Goal: Task Accomplishment & Management: Manage account settings

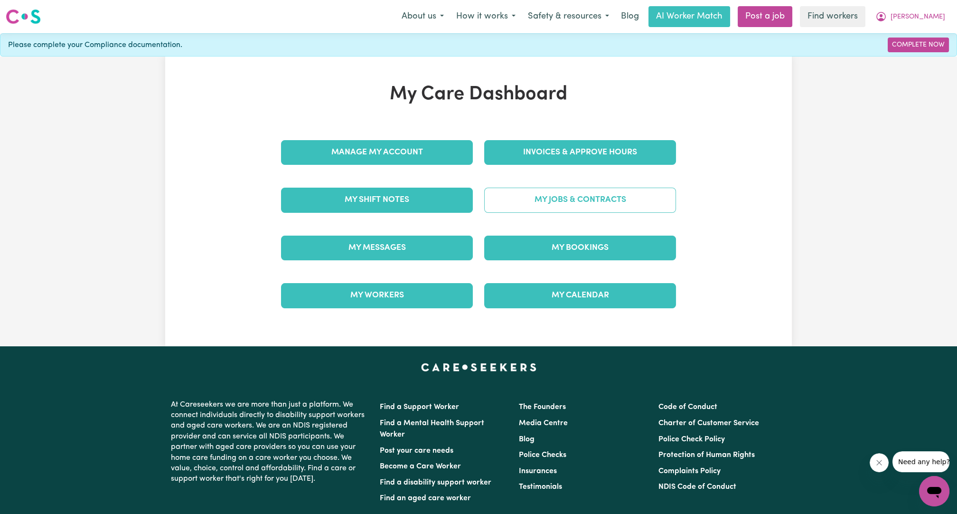
click at [568, 196] on link "My Jobs & Contracts" at bounding box center [580, 200] width 192 height 25
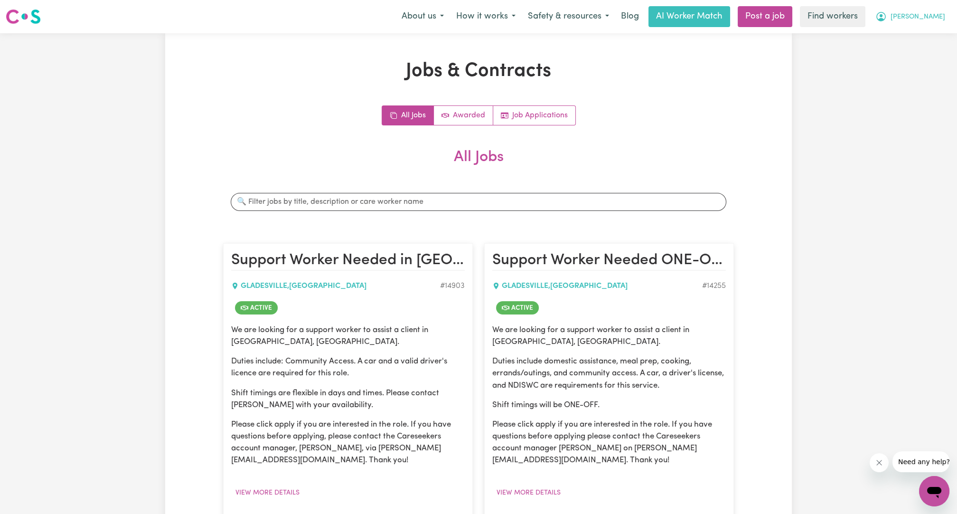
click at [936, 16] on span "[PERSON_NAME]" at bounding box center [918, 17] width 55 height 10
click at [930, 29] on link "My Dashboard" at bounding box center [913, 37] width 75 height 18
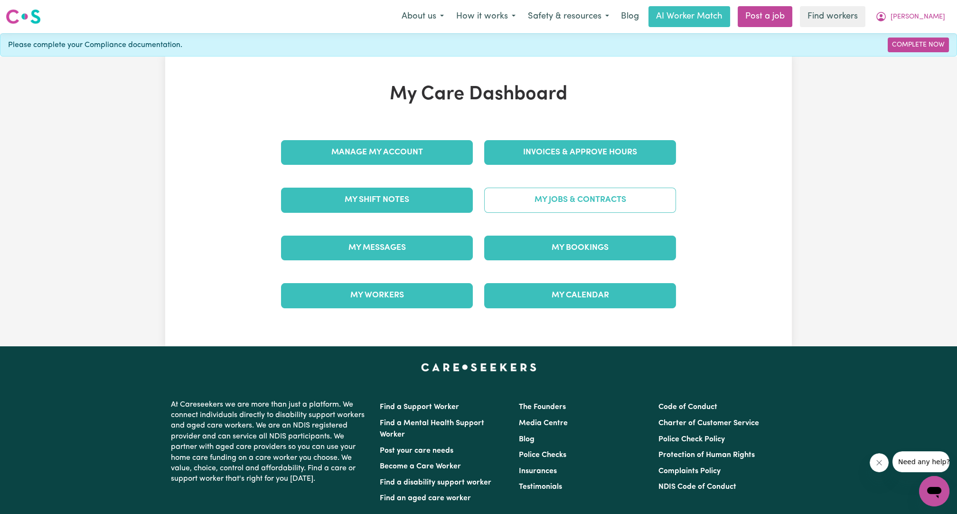
click at [637, 207] on link "My Jobs & Contracts" at bounding box center [580, 200] width 192 height 25
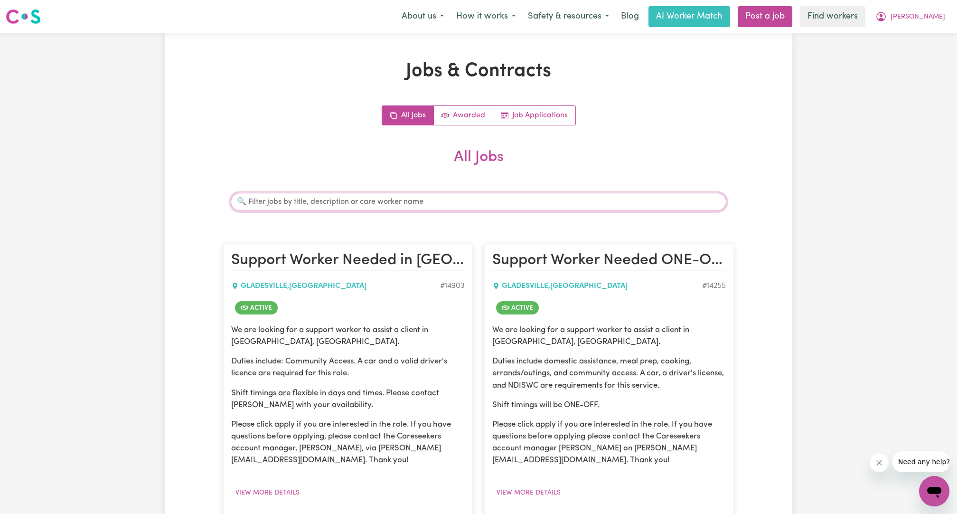
click at [457, 202] on input "Search jobs" at bounding box center [479, 202] width 496 height 18
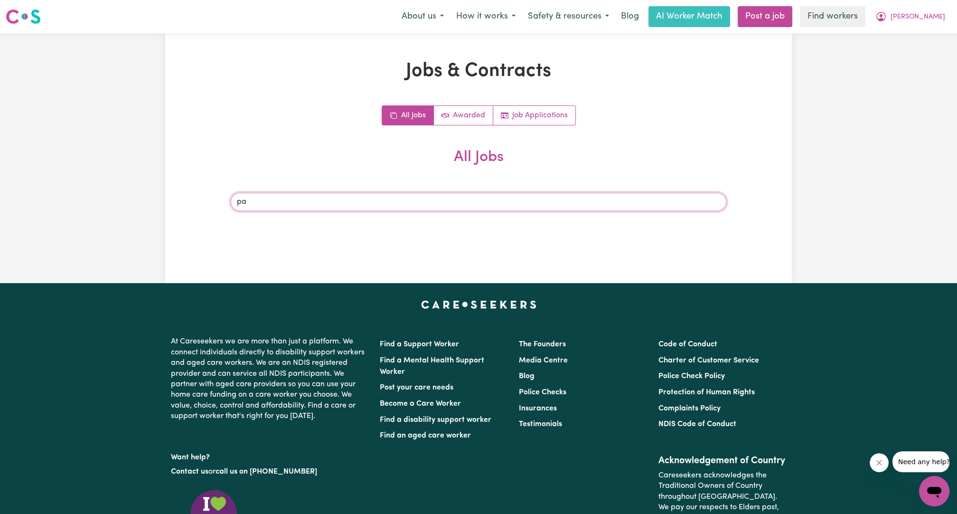
type input "p"
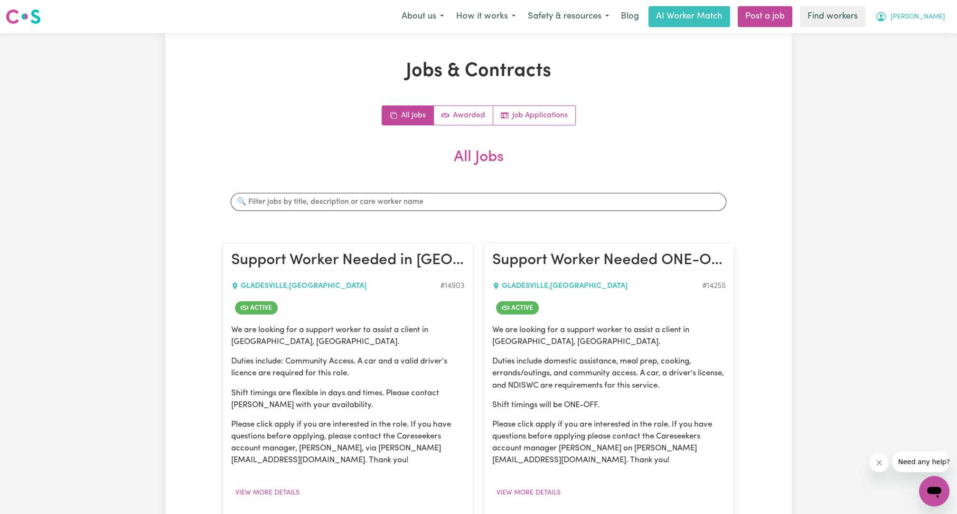
click at [928, 19] on span "[PERSON_NAME]" at bounding box center [918, 17] width 55 height 10
click at [921, 29] on link "My Dashboard" at bounding box center [913, 37] width 75 height 18
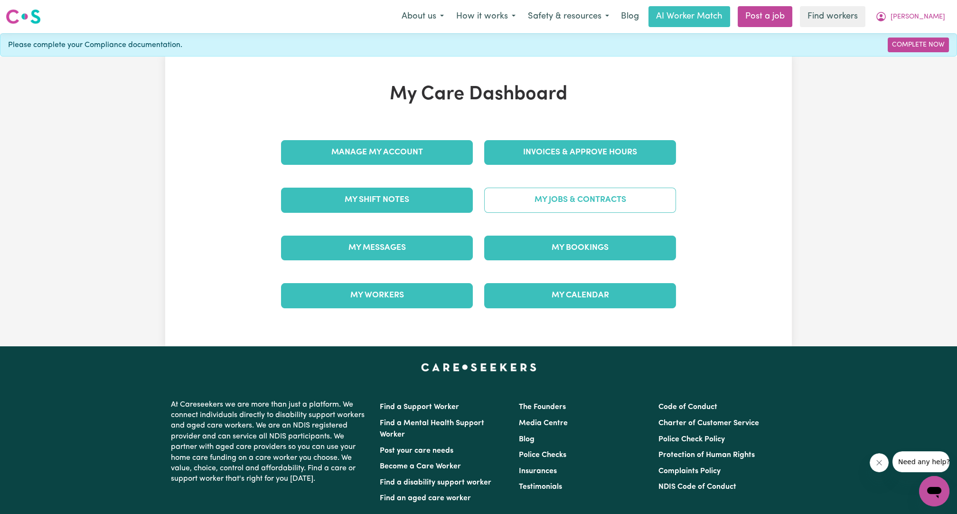
click at [606, 210] on link "My Jobs & Contracts" at bounding box center [580, 200] width 192 height 25
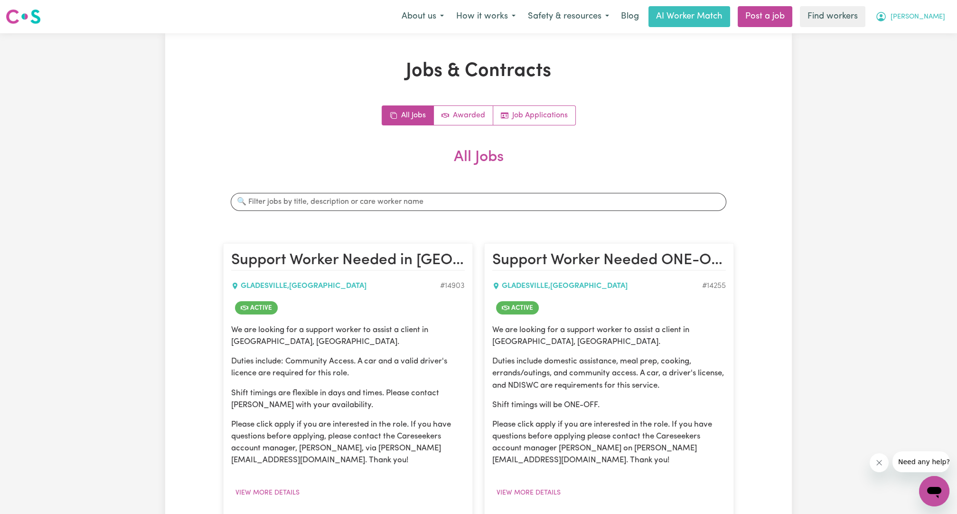
click at [935, 17] on span "[PERSON_NAME]" at bounding box center [918, 17] width 55 height 10
click at [905, 28] on link "My Dashboard" at bounding box center [913, 37] width 75 height 18
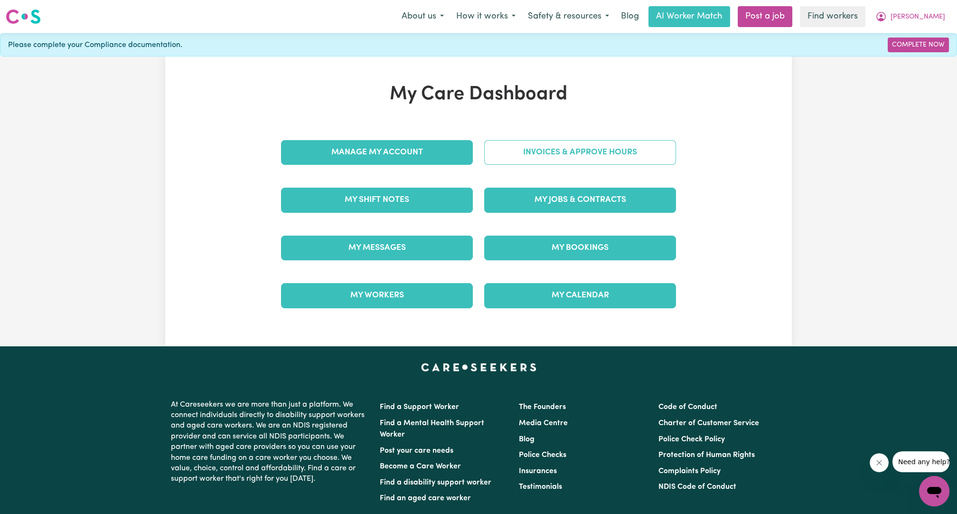
click at [576, 141] on link "Invoices & Approve Hours" at bounding box center [580, 152] width 192 height 25
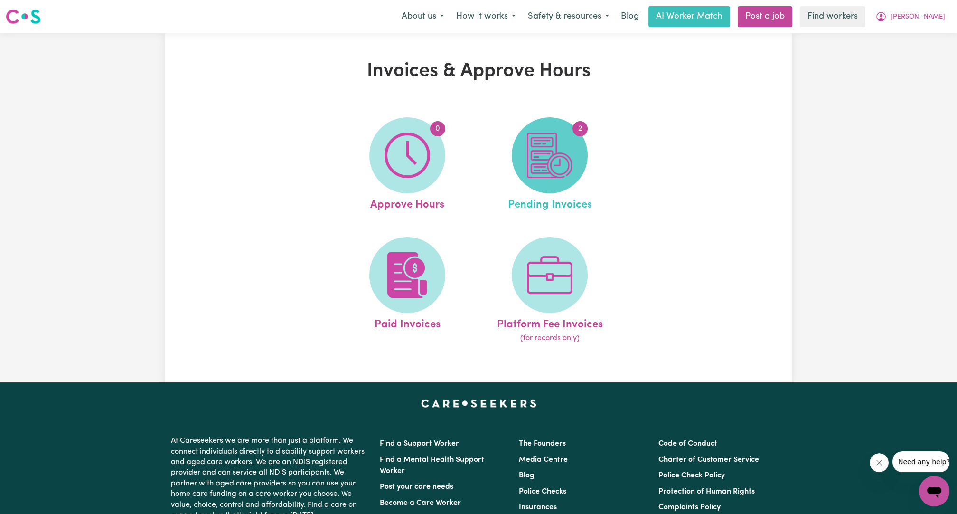
click at [536, 154] on img at bounding box center [550, 155] width 46 height 46
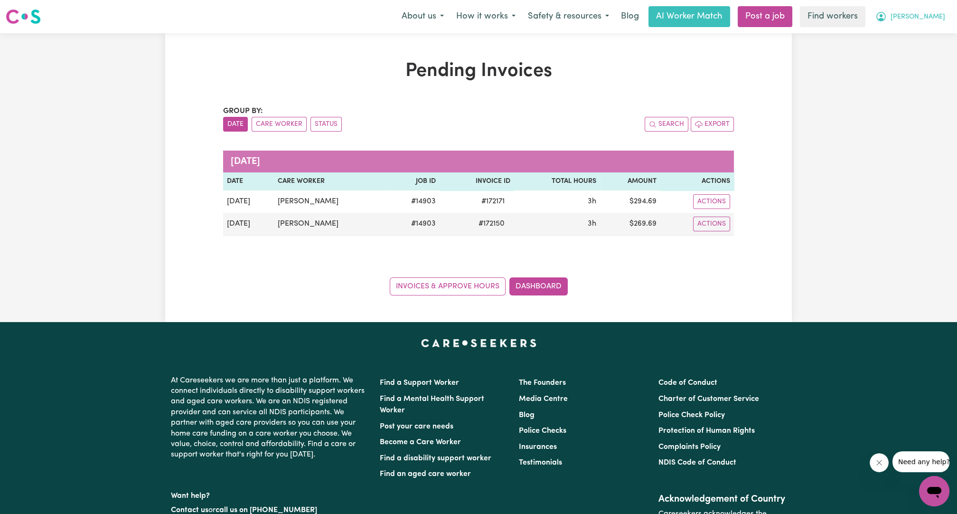
click at [933, 19] on span "[PERSON_NAME]" at bounding box center [918, 17] width 55 height 10
click at [900, 46] on link "Logout" at bounding box center [913, 55] width 75 height 18
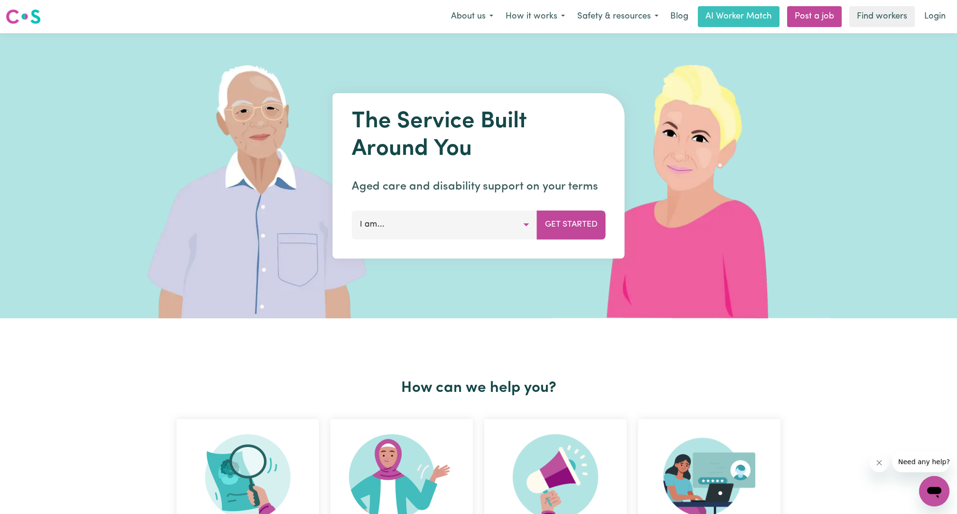
click at [900, 45] on div "The Service Built Around You Aged care and disability support on your terms I a…" at bounding box center [478, 175] width 957 height 285
click at [927, 11] on link "Login" at bounding box center [935, 16] width 33 height 21
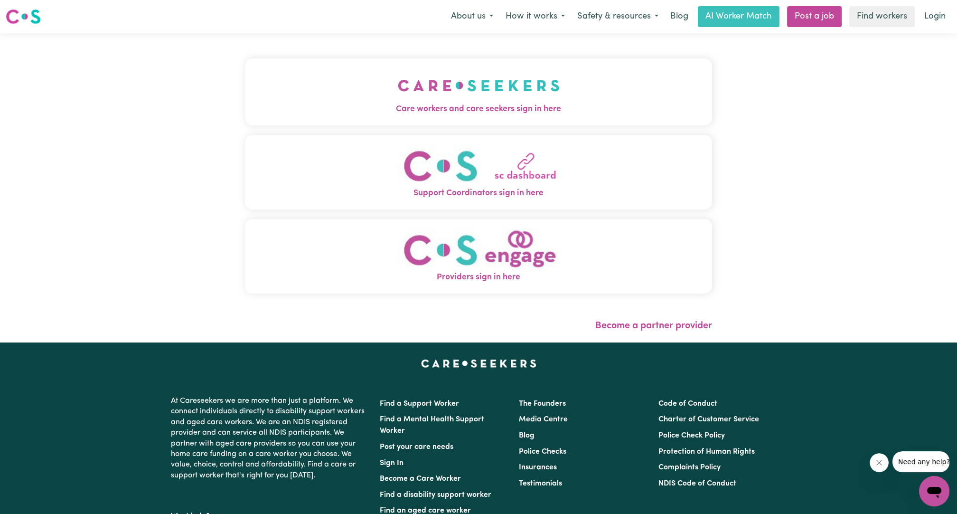
click at [539, 88] on button "Care workers and care seekers sign in here" at bounding box center [478, 91] width 467 height 66
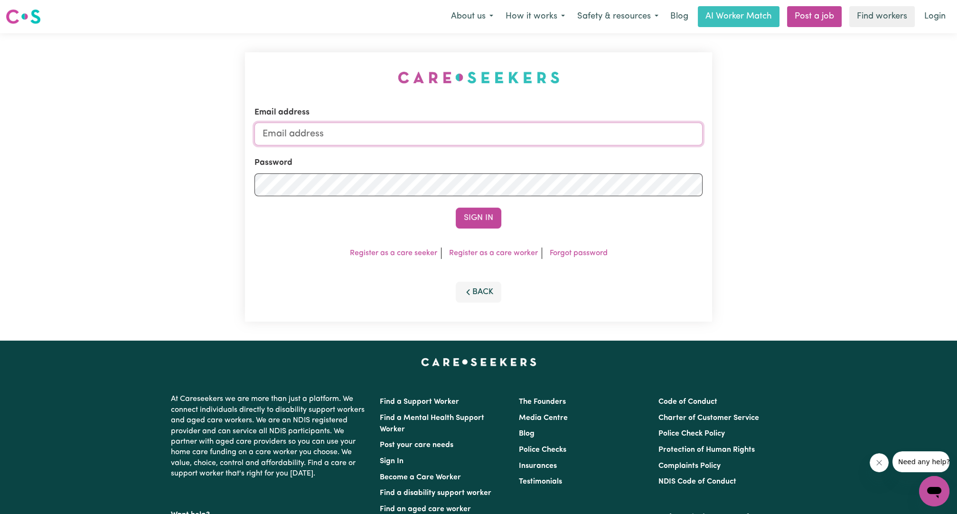
click at [525, 129] on input "Email address" at bounding box center [479, 134] width 448 height 23
drag, startPoint x: 311, startPoint y: 133, endPoint x: 558, endPoint y: 128, distance: 247.0
click at [558, 128] on input "[EMAIL_ADDRESS][PERSON_NAME][DOMAIN_NAME]" at bounding box center [479, 134] width 448 height 23
type input "[EMAIL_ADDRESS][DOMAIN_NAME]"
click at [483, 218] on button "Sign In" at bounding box center [479, 218] width 46 height 21
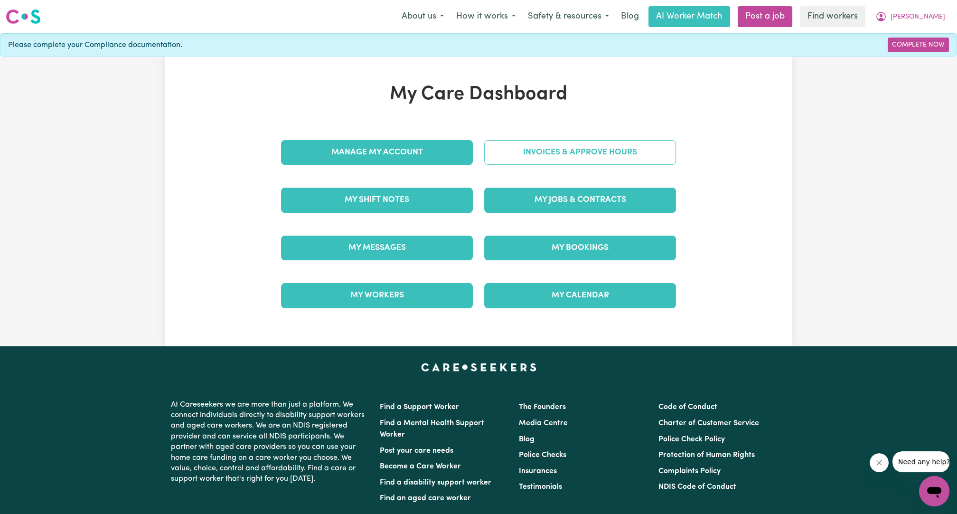
click at [643, 158] on link "Invoices & Approve Hours" at bounding box center [580, 152] width 192 height 25
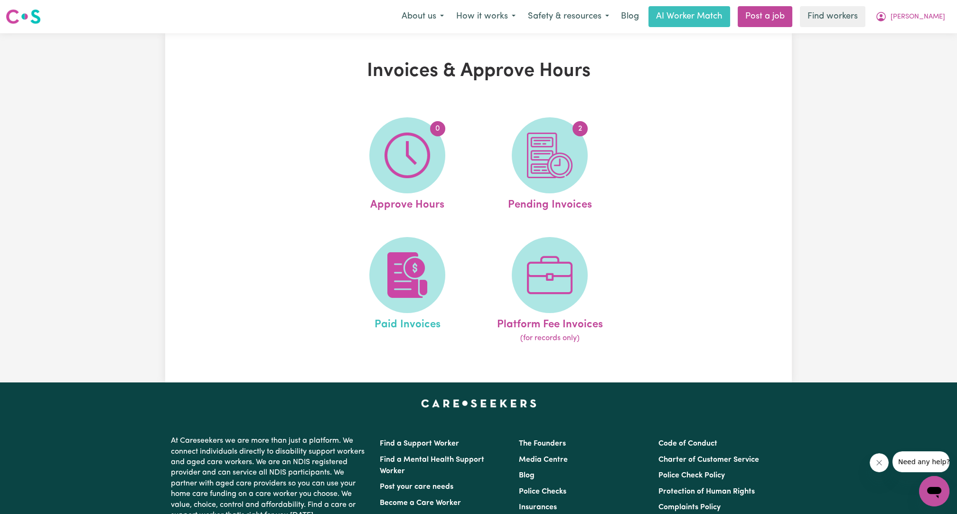
click at [451, 272] on link "Paid Invoices" at bounding box center [407, 290] width 137 height 107
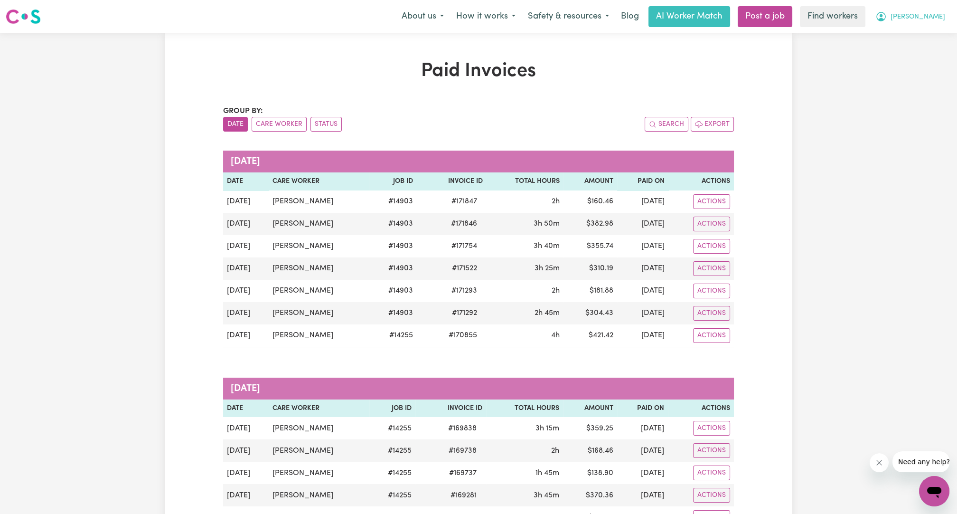
click at [922, 16] on span "[PERSON_NAME]" at bounding box center [918, 17] width 55 height 10
click at [918, 49] on link "Logout" at bounding box center [913, 55] width 75 height 18
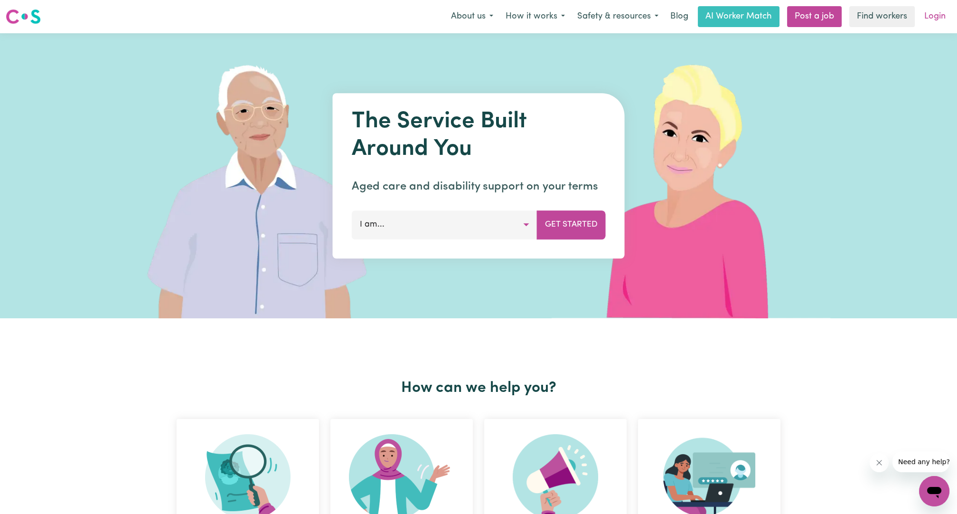
click at [934, 21] on link "Login" at bounding box center [935, 16] width 33 height 21
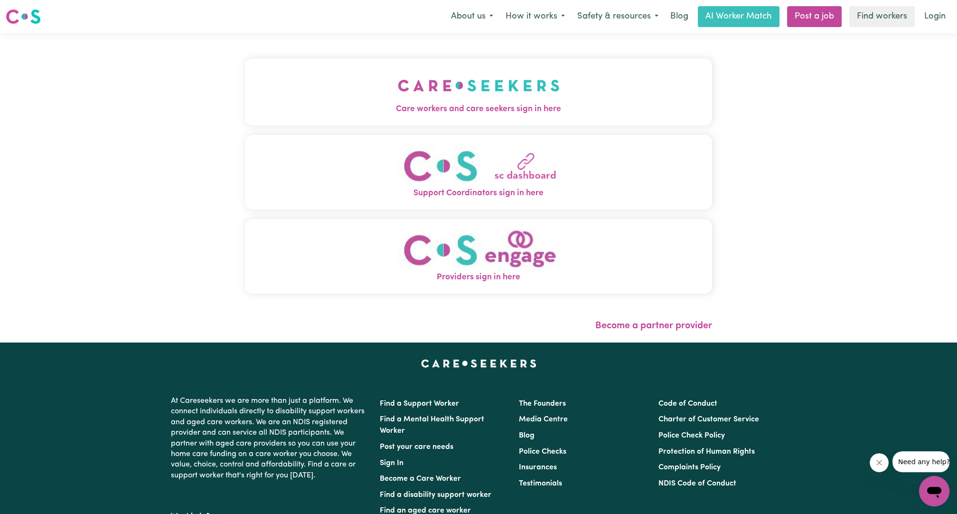
click at [485, 92] on button "Care workers and care seekers sign in here" at bounding box center [478, 91] width 467 height 66
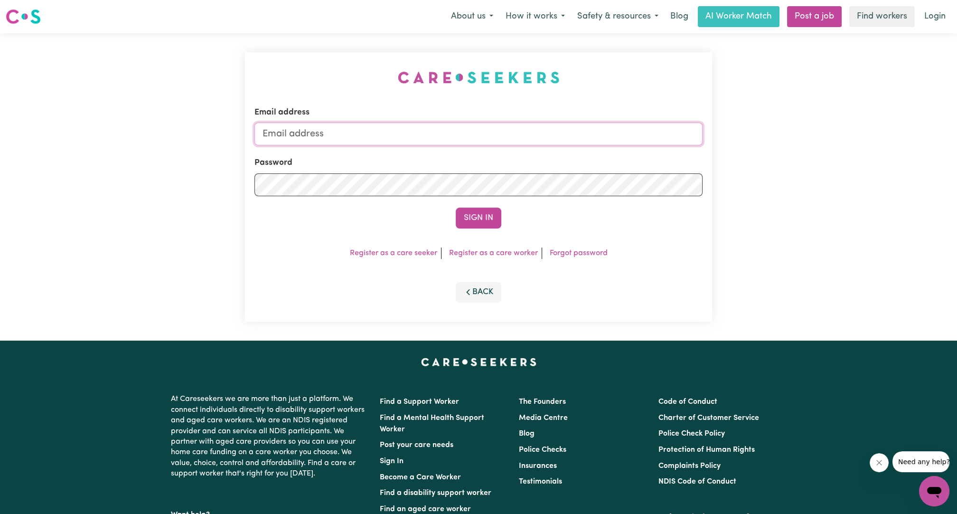
click at [478, 128] on input "Email address" at bounding box center [479, 134] width 448 height 23
drag, startPoint x: 310, startPoint y: 134, endPoint x: 513, endPoint y: 146, distance: 203.6
click at [513, 146] on form "Email address [EMAIL_ADDRESS][PERSON_NAME][DOMAIN_NAME] Password Sign In" at bounding box center [479, 167] width 448 height 122
type input "[EMAIL_ADDRESS][DOMAIN_NAME]"
click at [453, 220] on div "Sign In" at bounding box center [479, 218] width 448 height 21
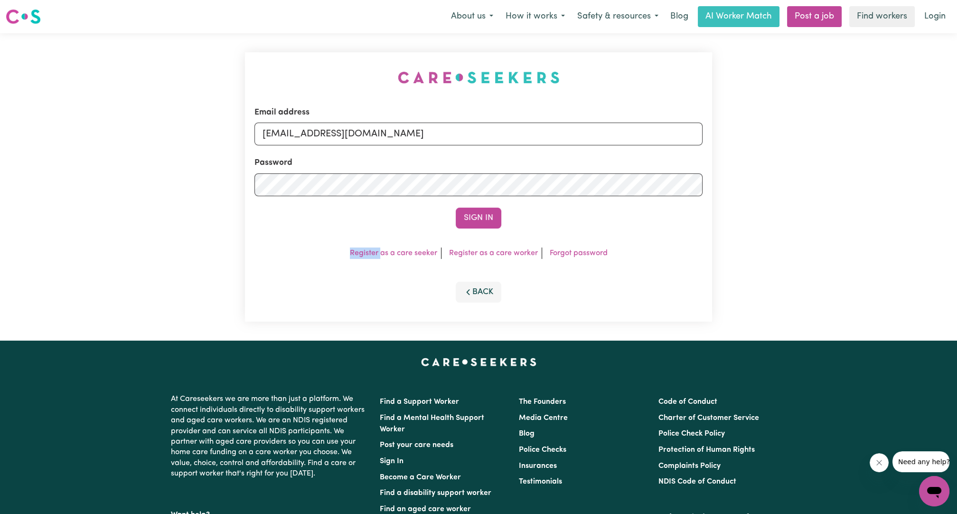
click at [453, 220] on div "Sign In" at bounding box center [479, 218] width 448 height 21
click at [475, 218] on button "Sign In" at bounding box center [479, 218] width 46 height 21
